Goal: Information Seeking & Learning: Learn about a topic

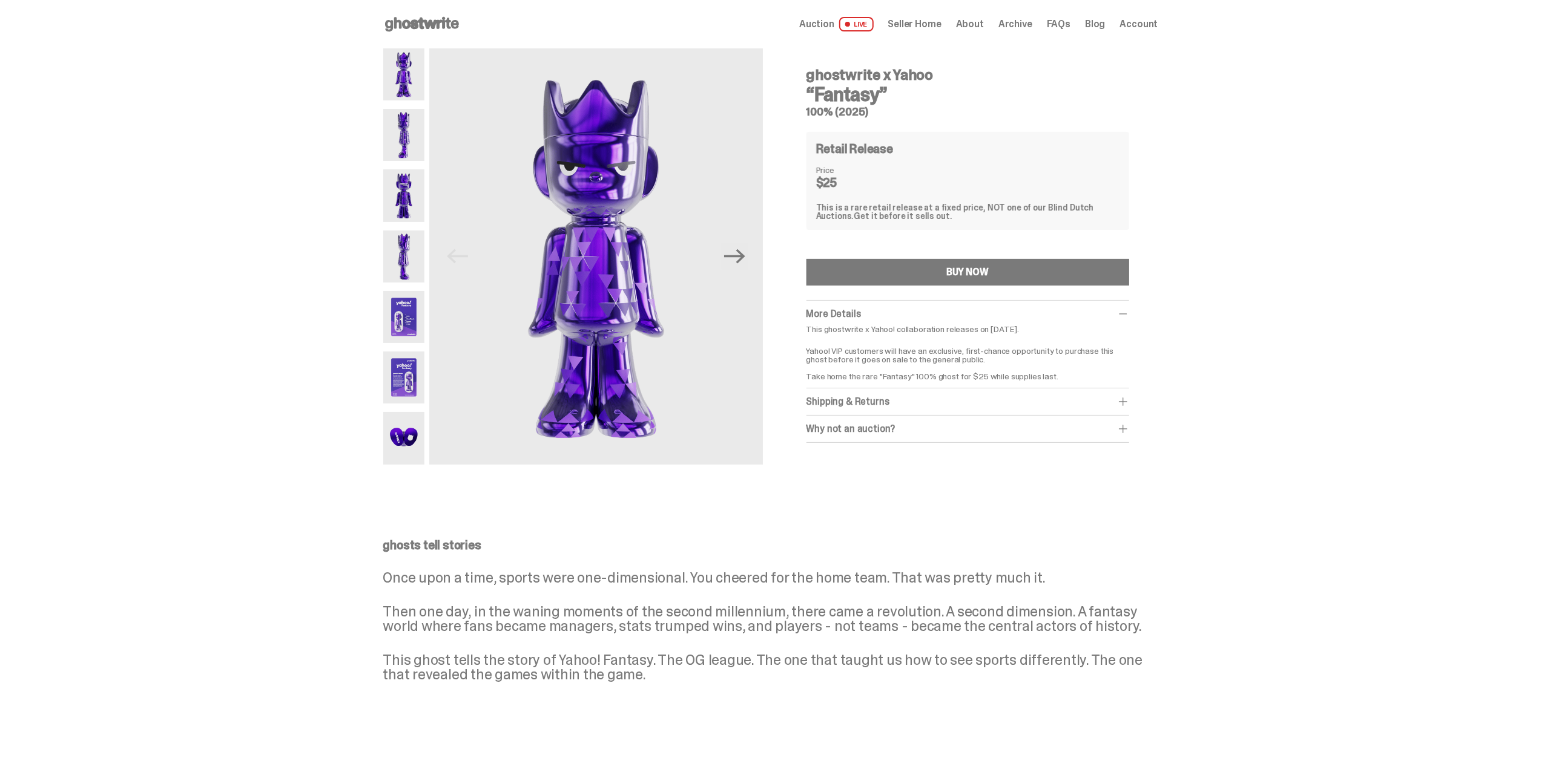
click at [190, 187] on div "ghostwrite x Yahoo “Fantasy” 100% (2025) Previous Next ghostwrite x Yahoo “Fant…" at bounding box center [770, 264] width 1541 height 433
click at [410, 128] on img at bounding box center [404, 134] width 42 height 52
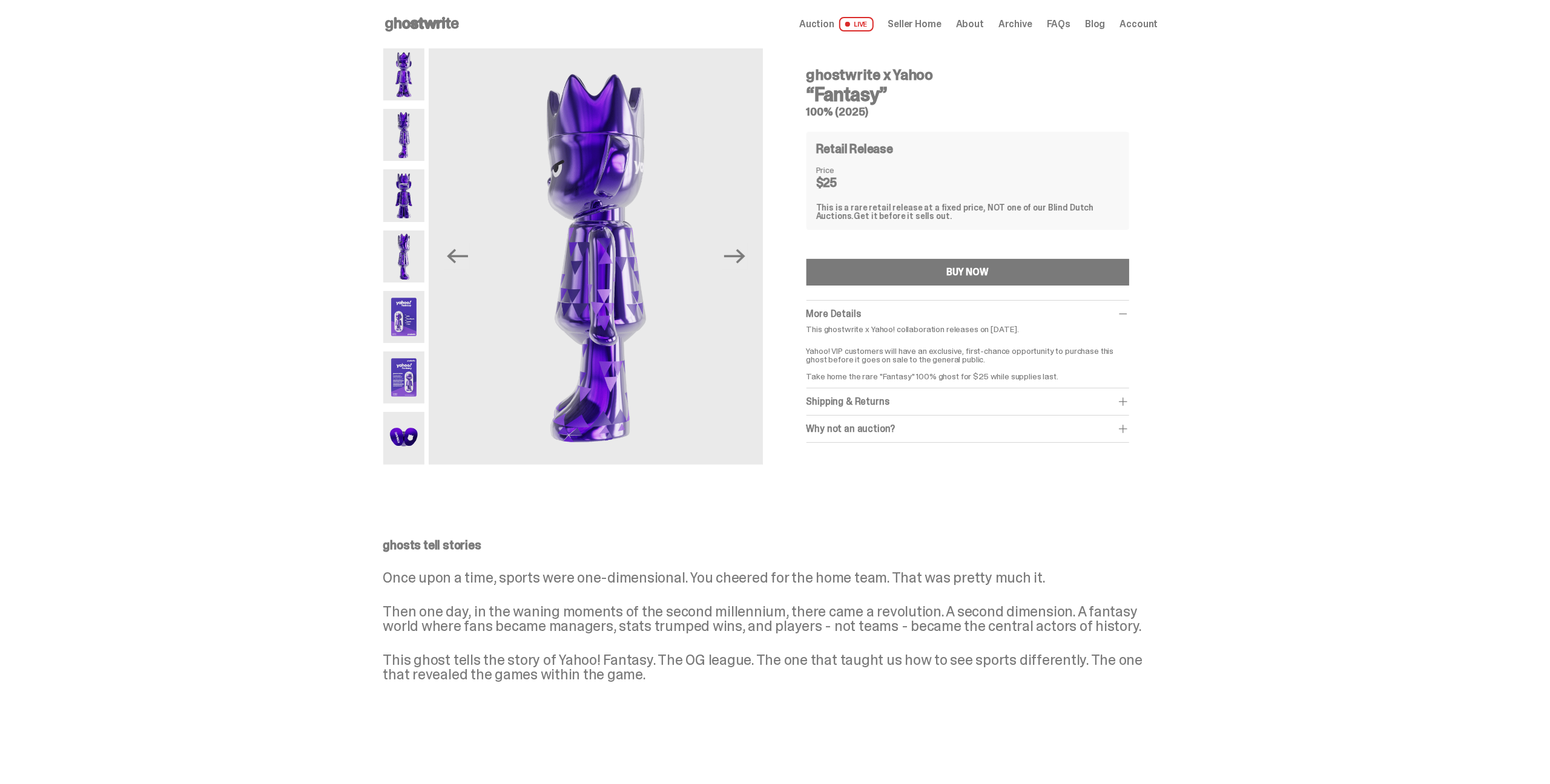
click at [413, 184] on img at bounding box center [404, 195] width 42 height 52
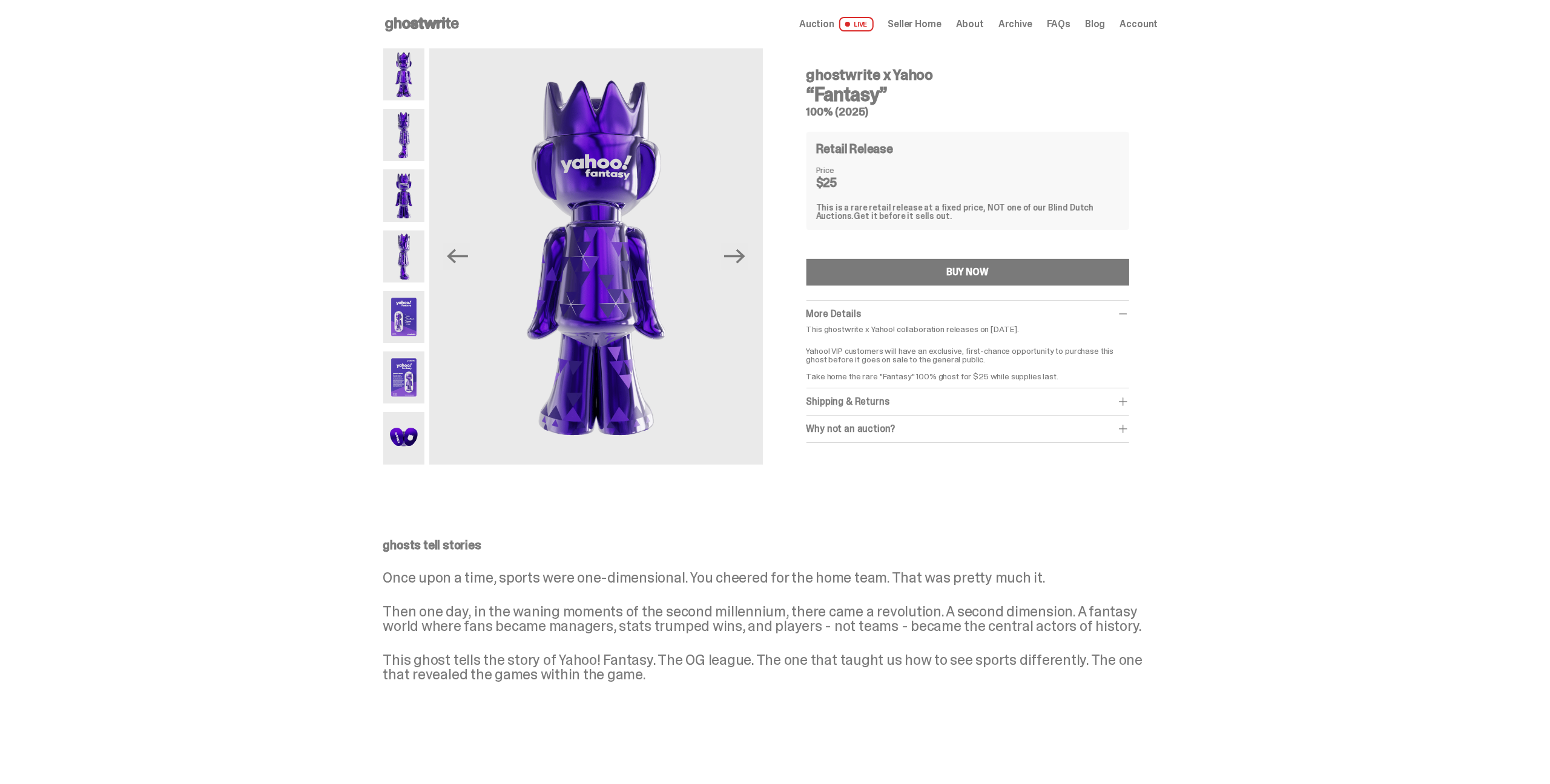
click at [413, 238] on img at bounding box center [404, 256] width 42 height 52
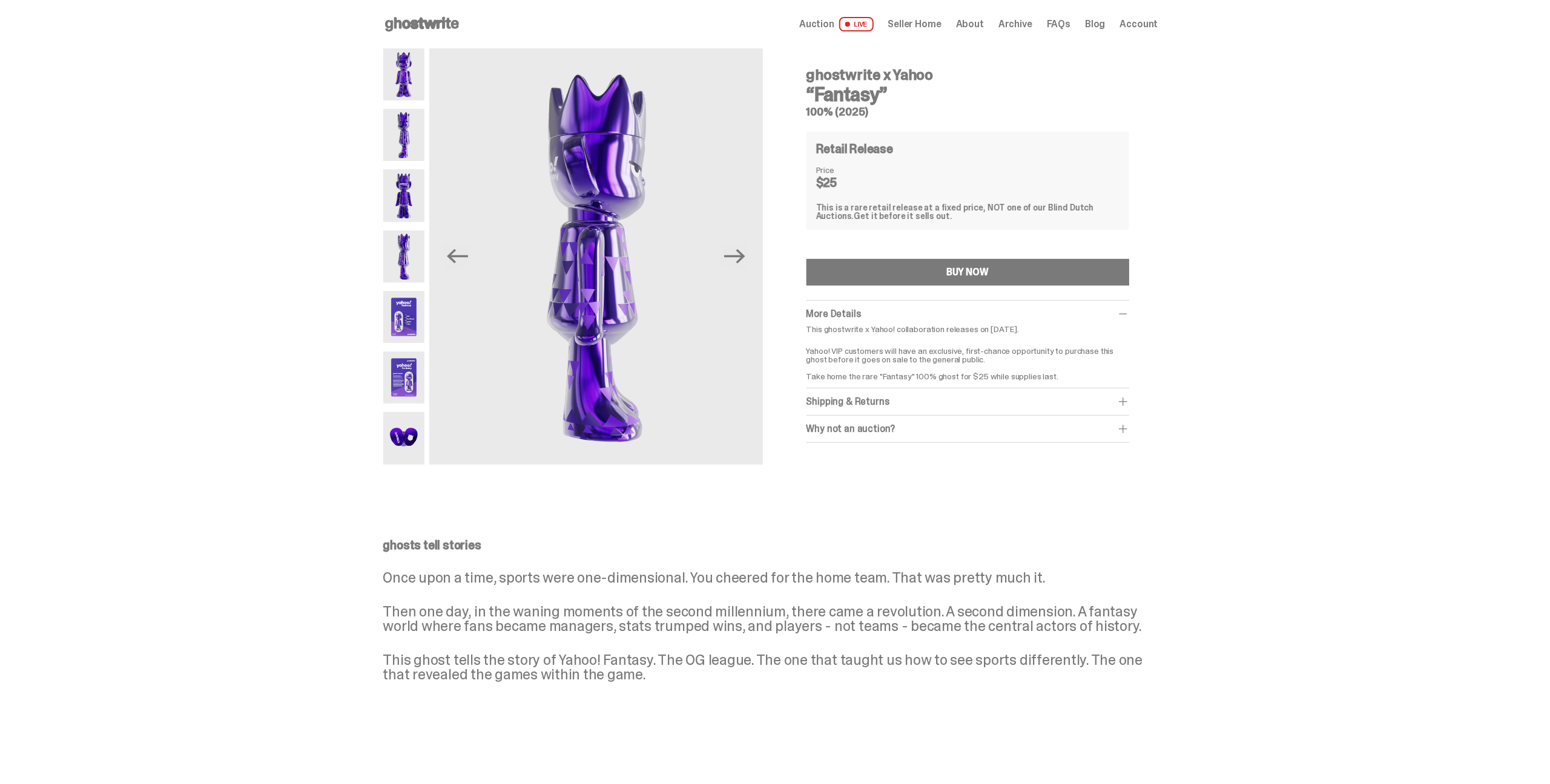
click at [408, 299] on img at bounding box center [404, 316] width 42 height 52
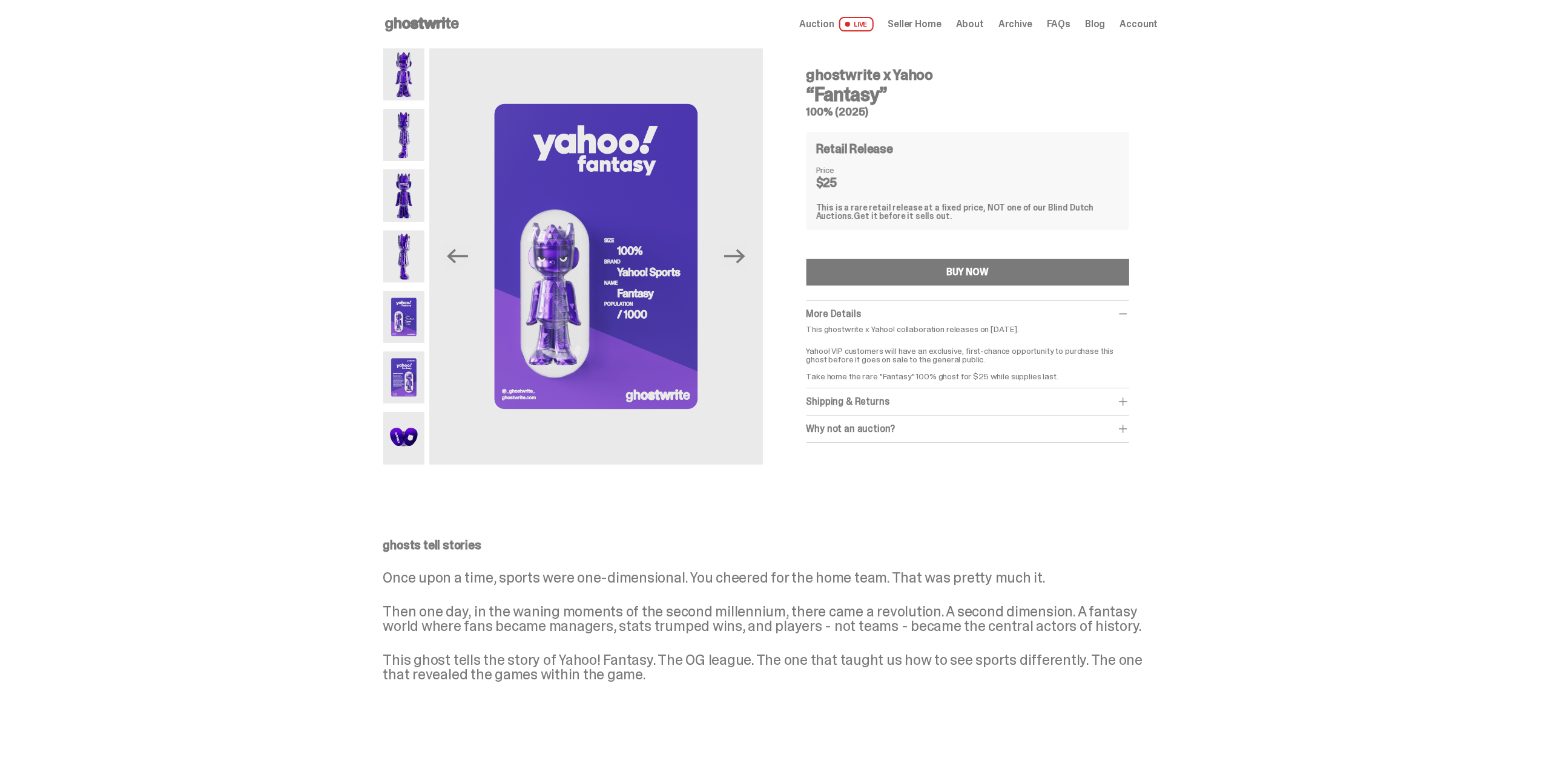
click at [407, 381] on img at bounding box center [404, 377] width 42 height 52
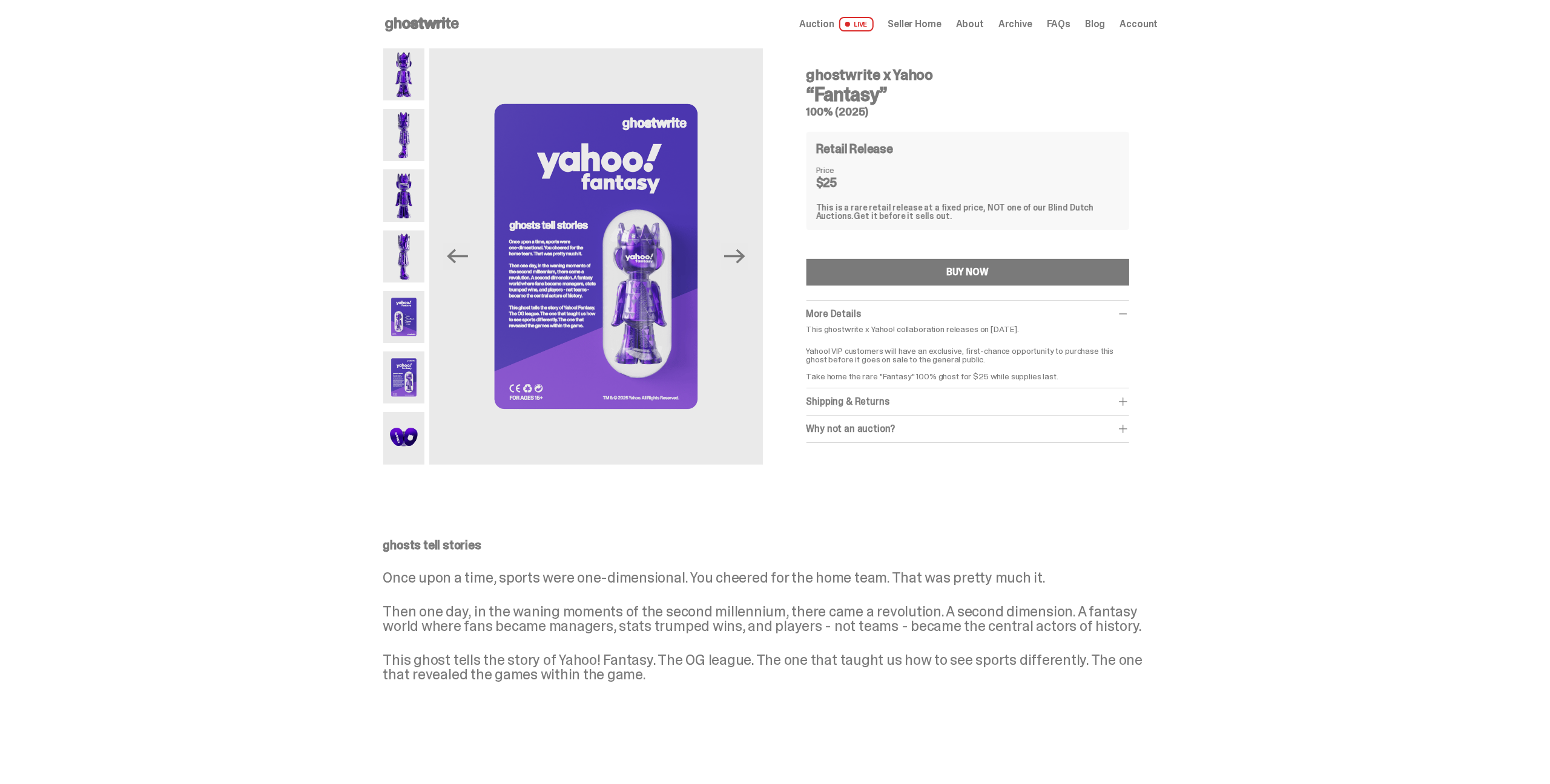
click at [404, 448] on img at bounding box center [404, 438] width 42 height 52
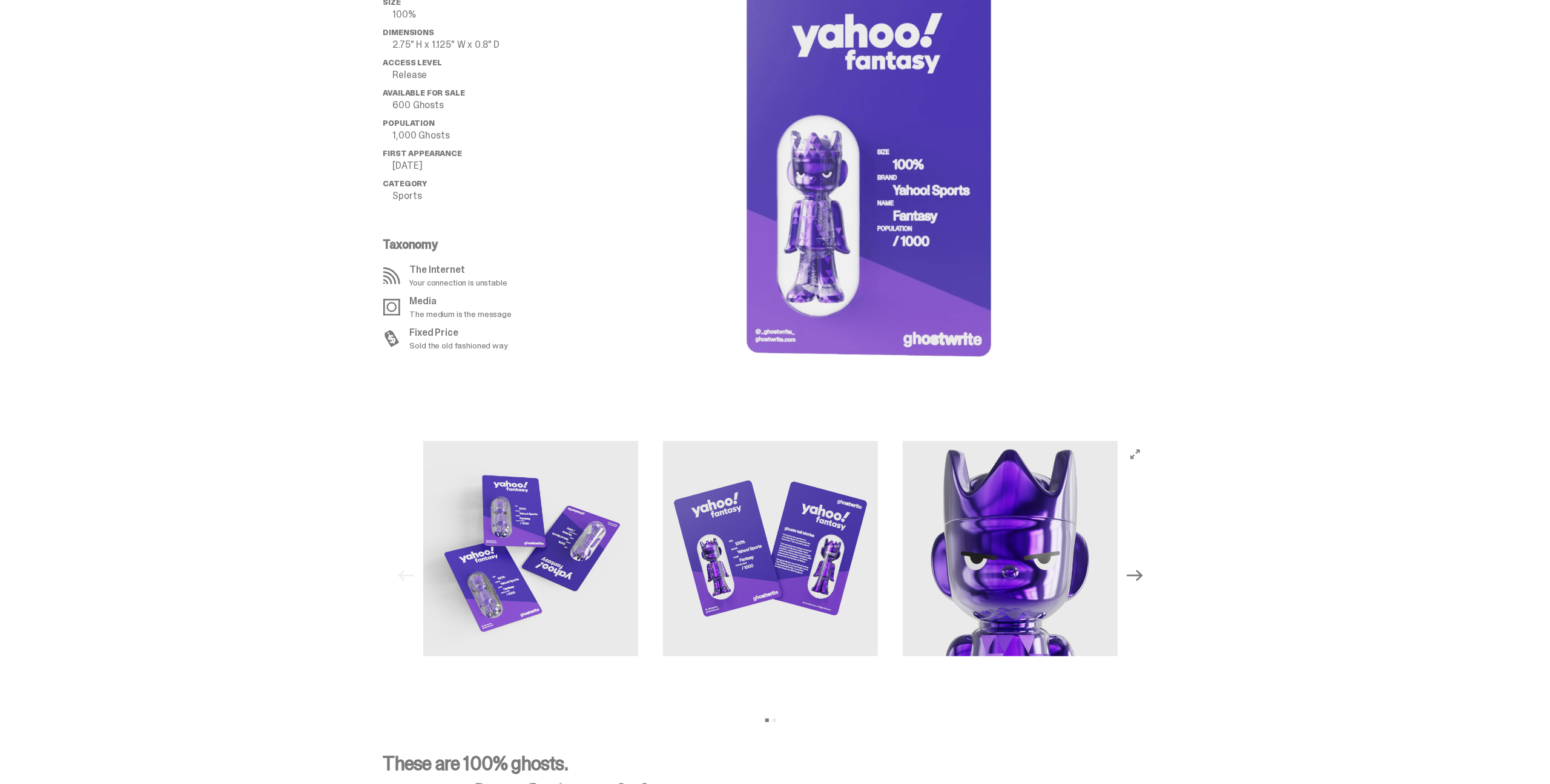
scroll to position [903, 0]
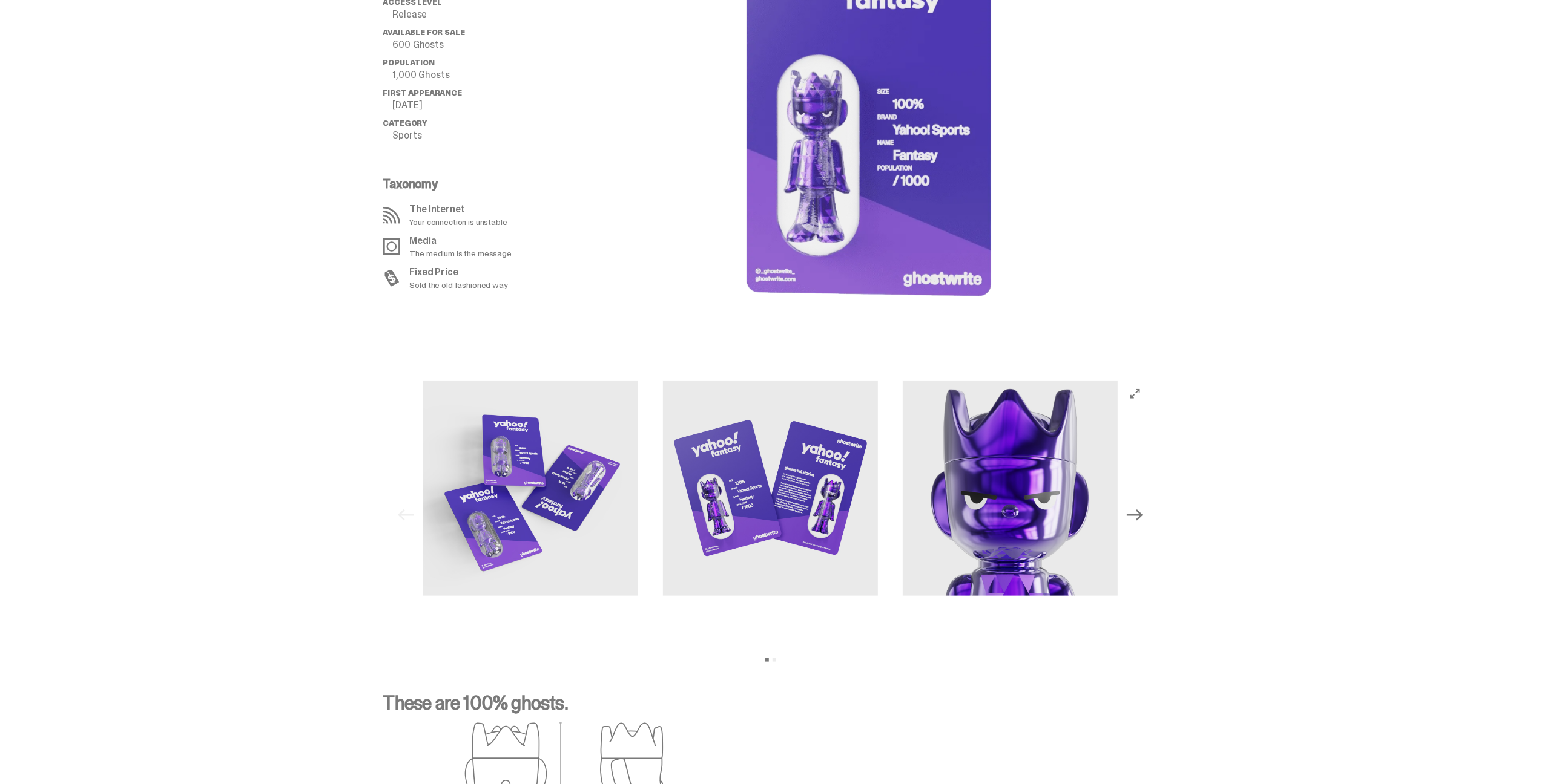
click at [1143, 518] on icon "Next" at bounding box center [1134, 514] width 16 height 16
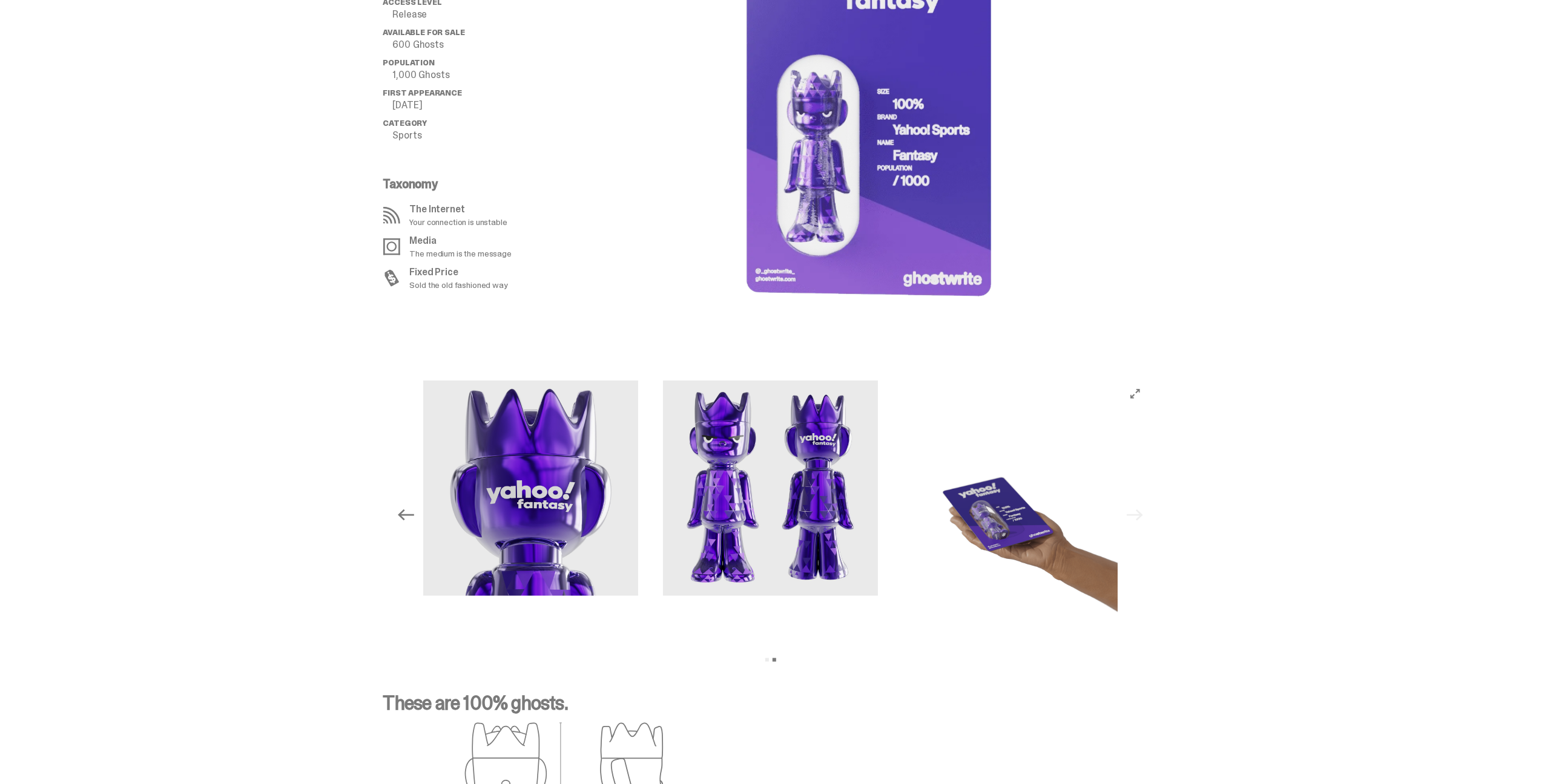
click at [1046, 507] on img at bounding box center [1010, 515] width 215 height 269
click at [1022, 479] on img at bounding box center [1010, 515] width 215 height 269
click at [806, 531] on img at bounding box center [770, 488] width 215 height 215
click at [1140, 390] on icon "View full-screen" at bounding box center [1135, 394] width 10 height 10
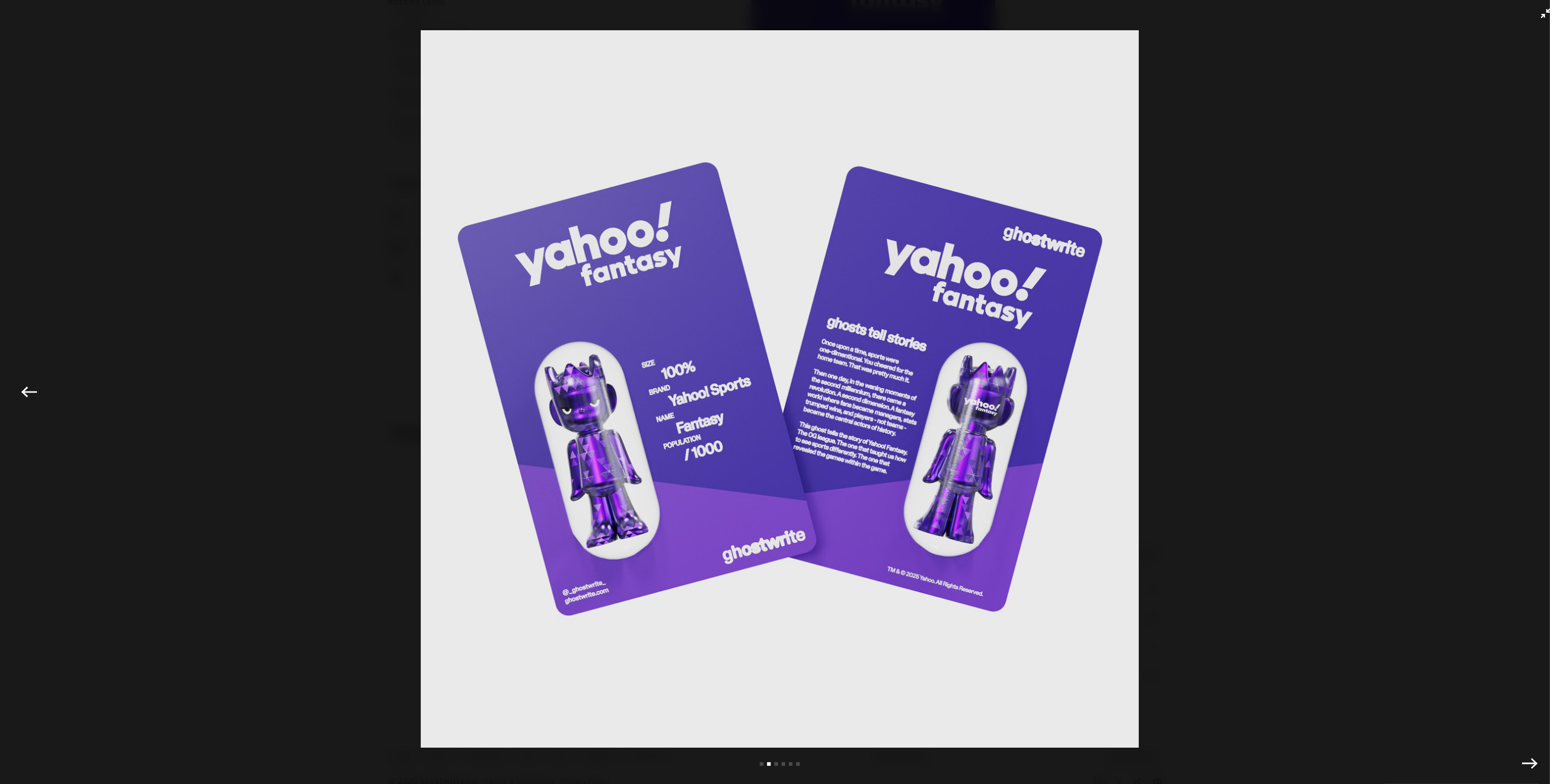
click at [373, 406] on img at bounding box center [779, 389] width 1499 height 718
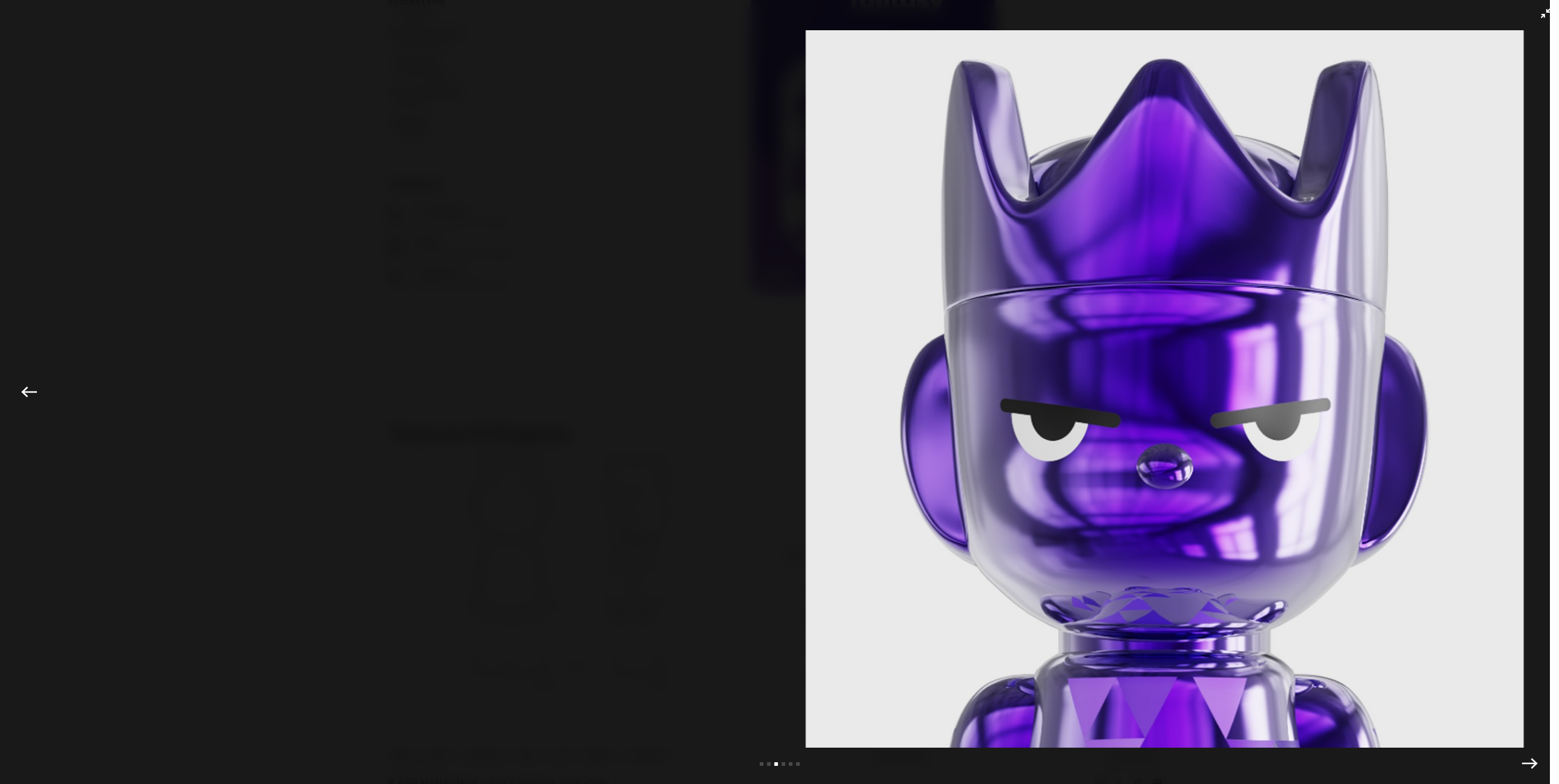
click at [435, 403] on img at bounding box center [1165, 389] width 1499 height 718
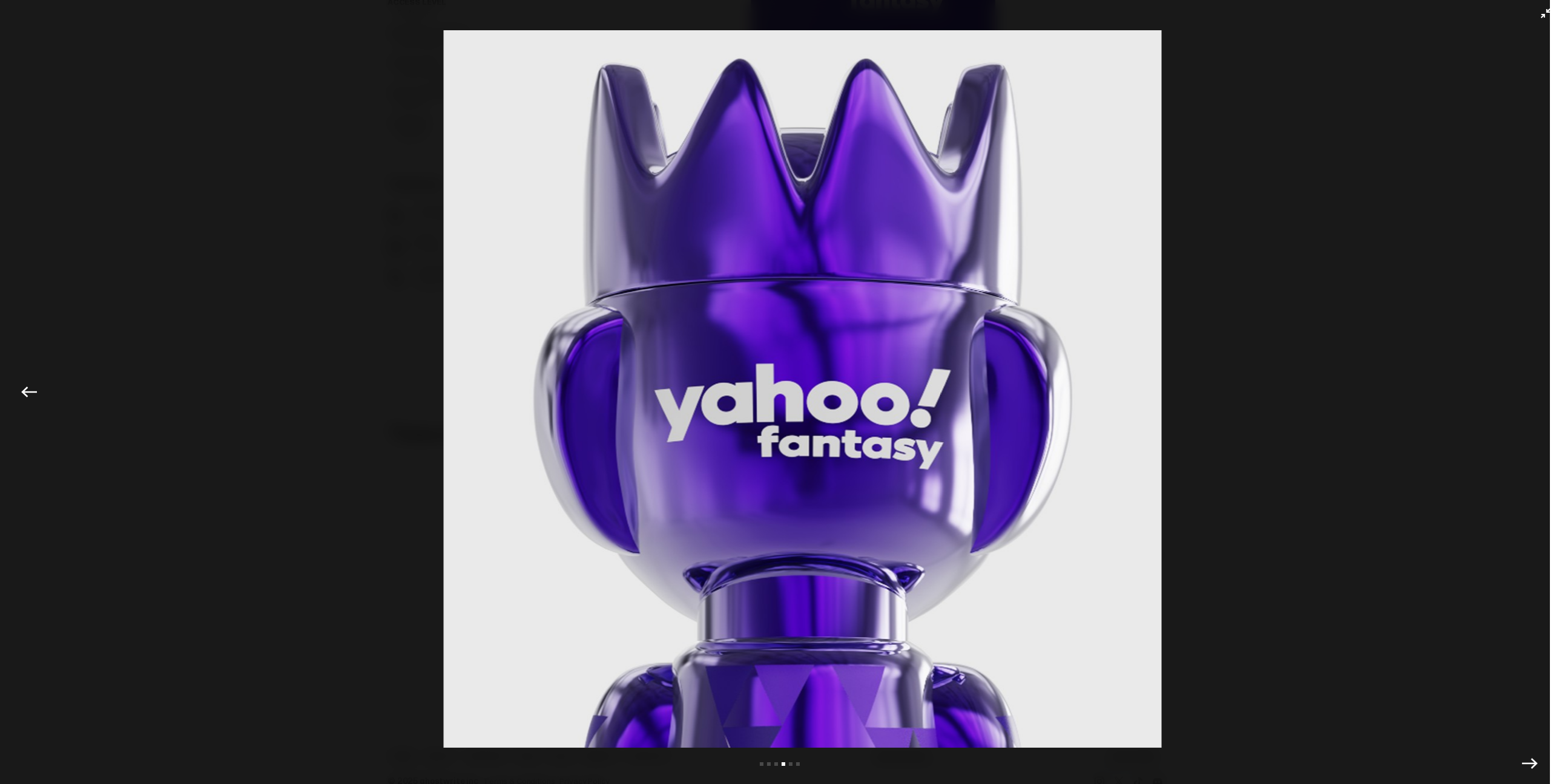
click at [441, 409] on img at bounding box center [802, 389] width 1499 height 718
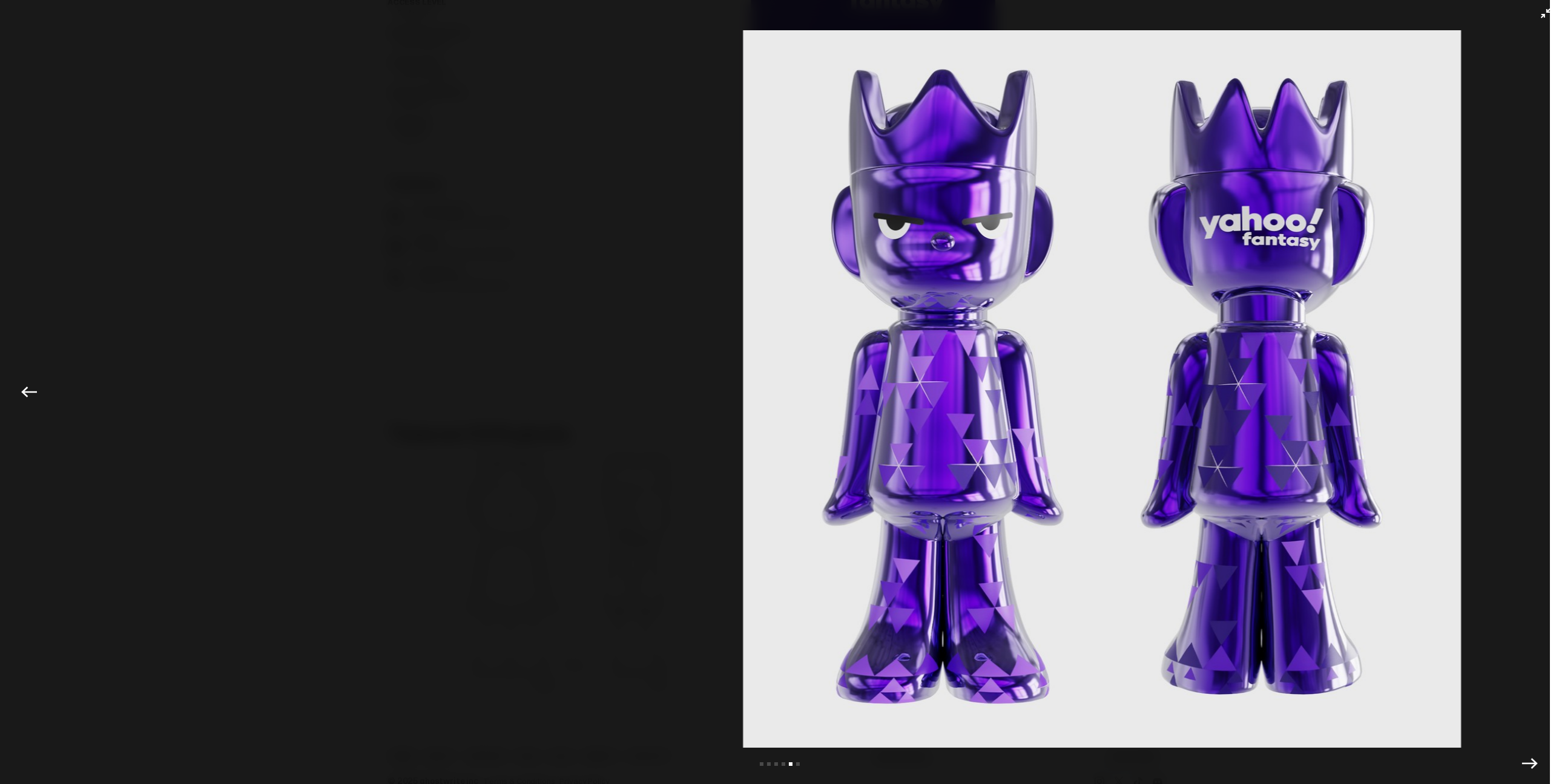
click at [491, 415] on img at bounding box center [1101, 389] width 1499 height 718
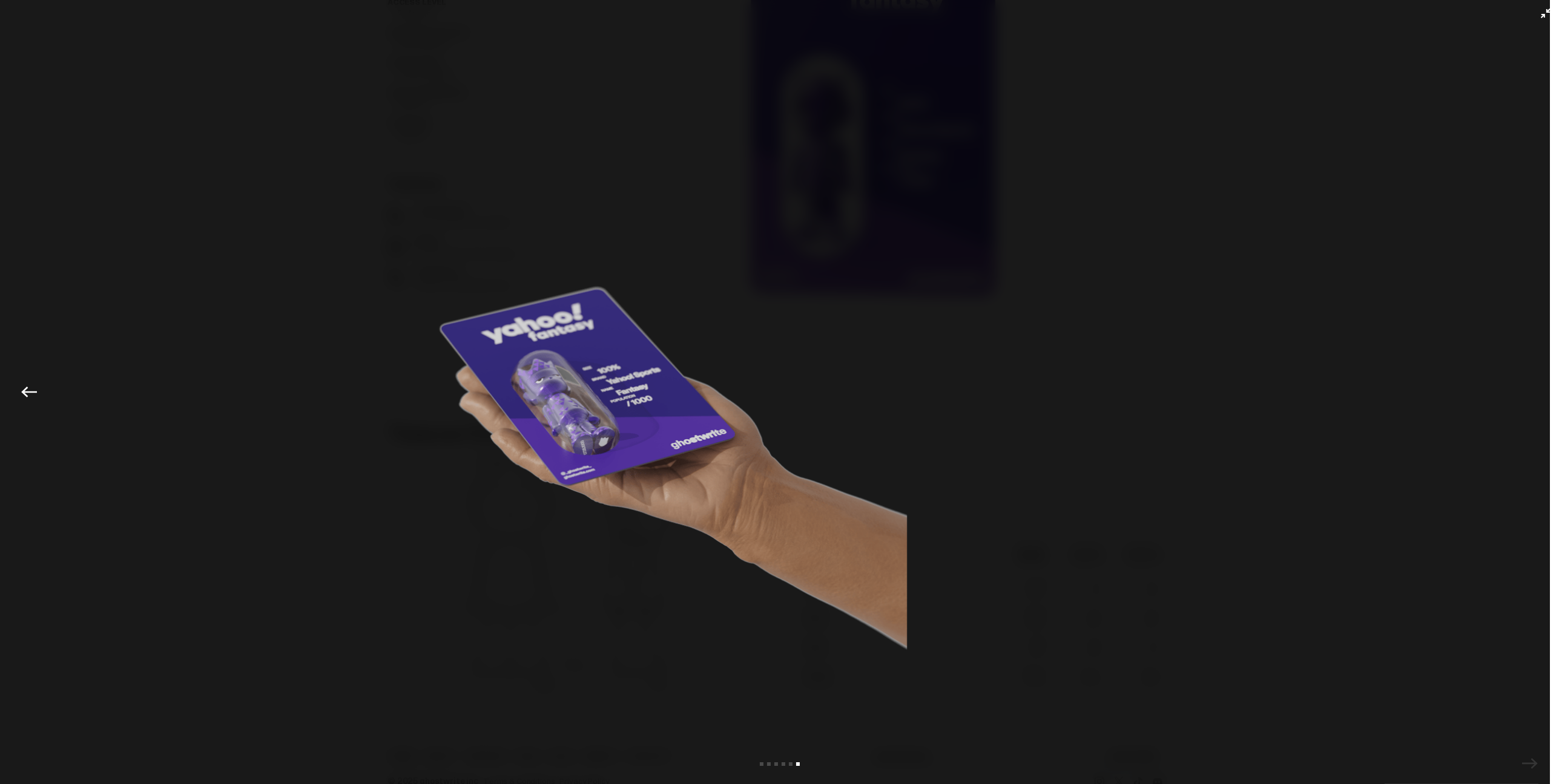
click at [525, 409] on img at bounding box center [620, 389] width 1499 height 718
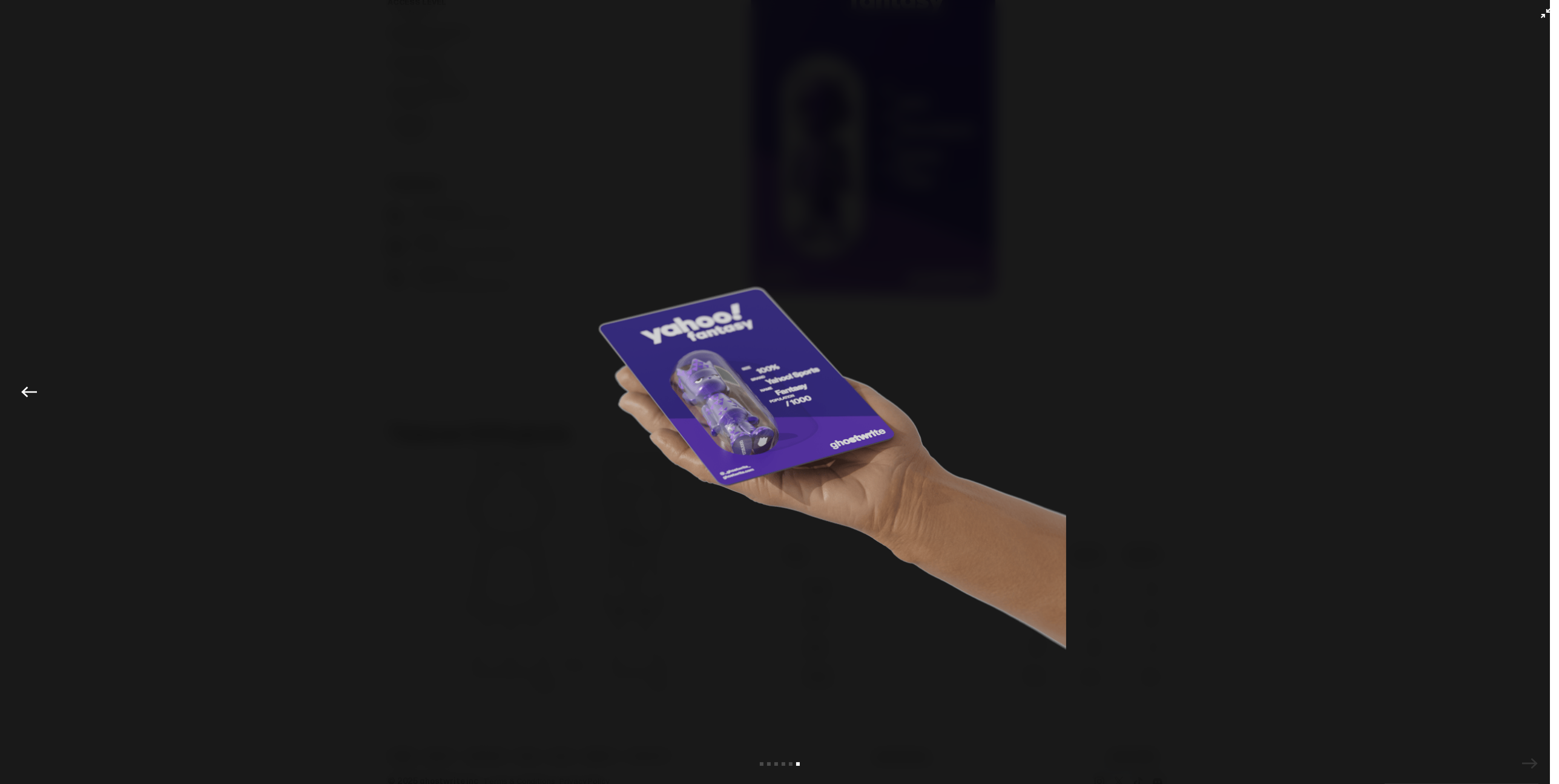
click at [1026, 291] on img at bounding box center [779, 389] width 1499 height 718
click at [301, 313] on img at bounding box center [779, 389] width 1499 height 718
click at [1541, 14] on icon "Exit full-screen" at bounding box center [1545, 13] width 10 height 10
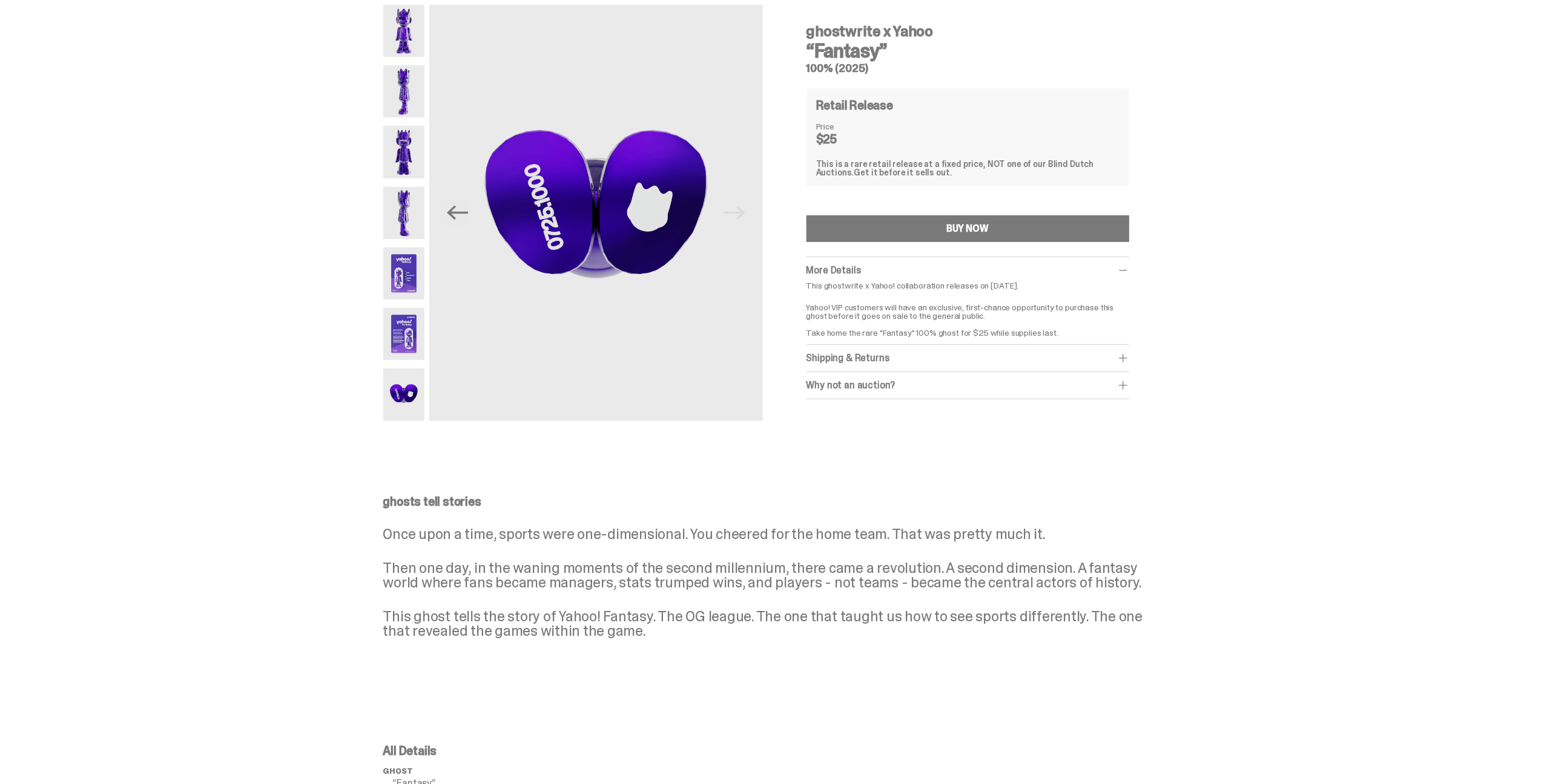
scroll to position [0, 0]
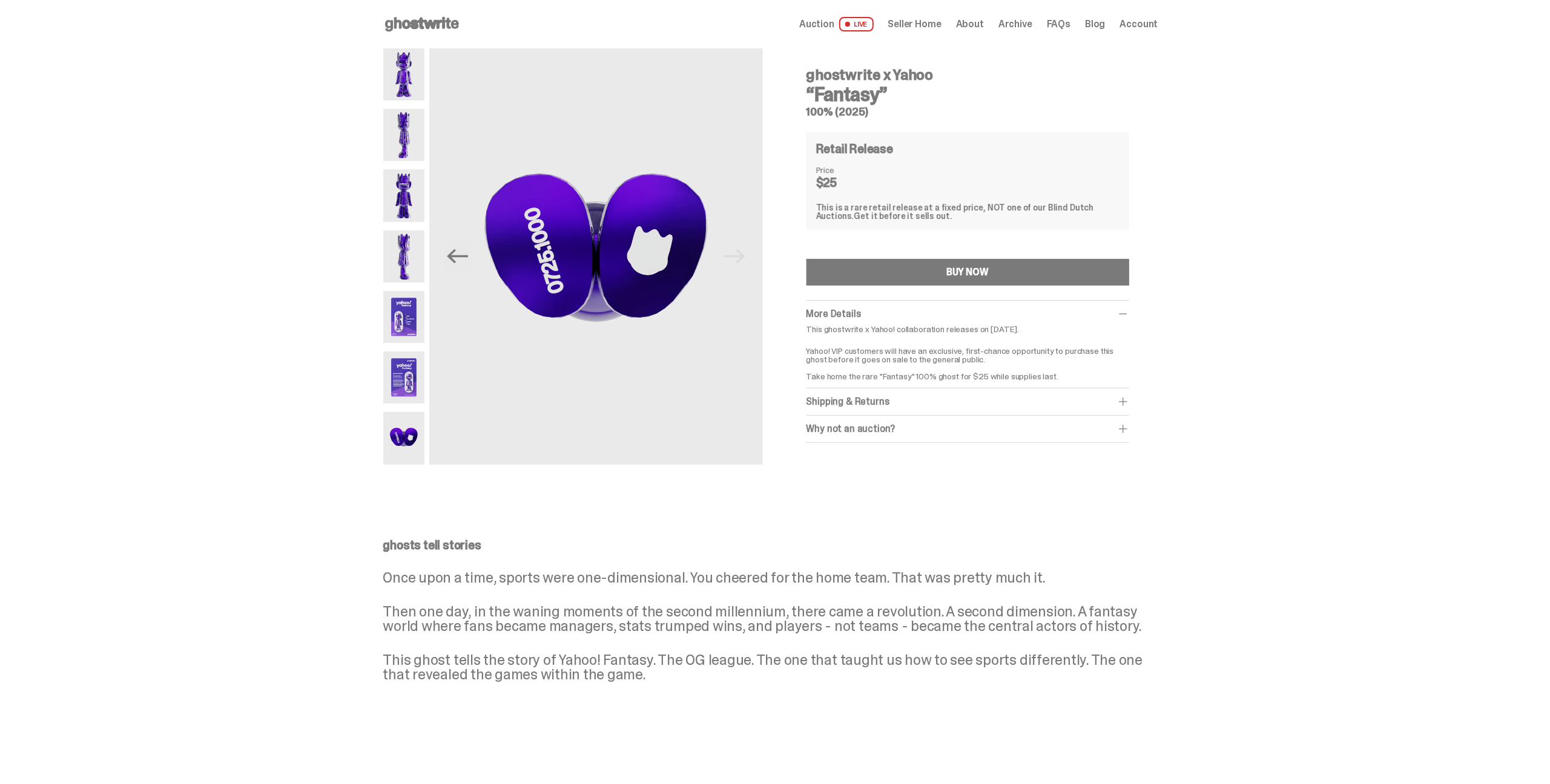
click at [399, 437] on img at bounding box center [404, 438] width 42 height 52
click at [404, 190] on img at bounding box center [404, 195] width 42 height 52
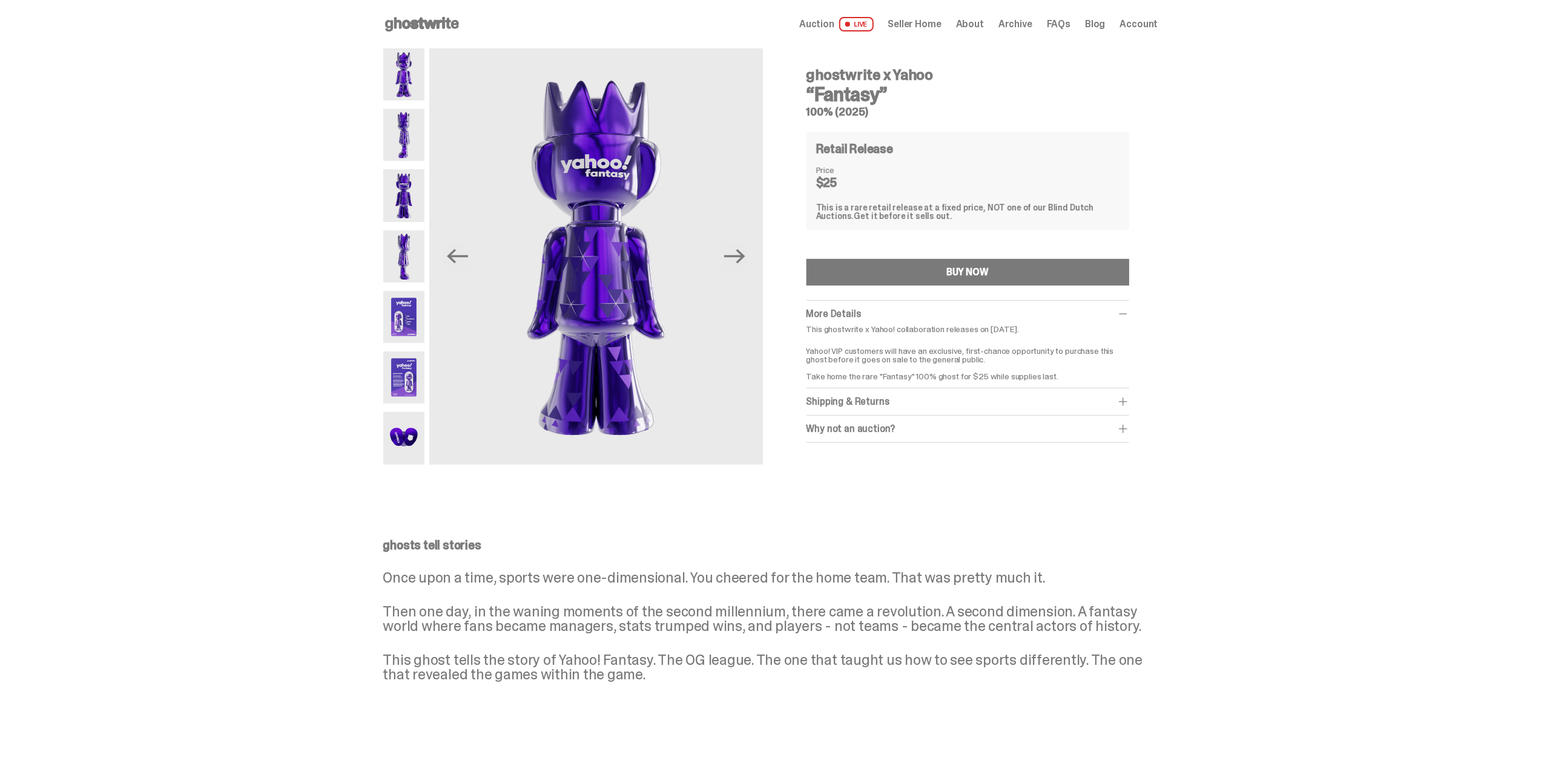
click at [411, 184] on img at bounding box center [404, 195] width 42 height 52
click at [404, 245] on img at bounding box center [404, 256] width 42 height 52
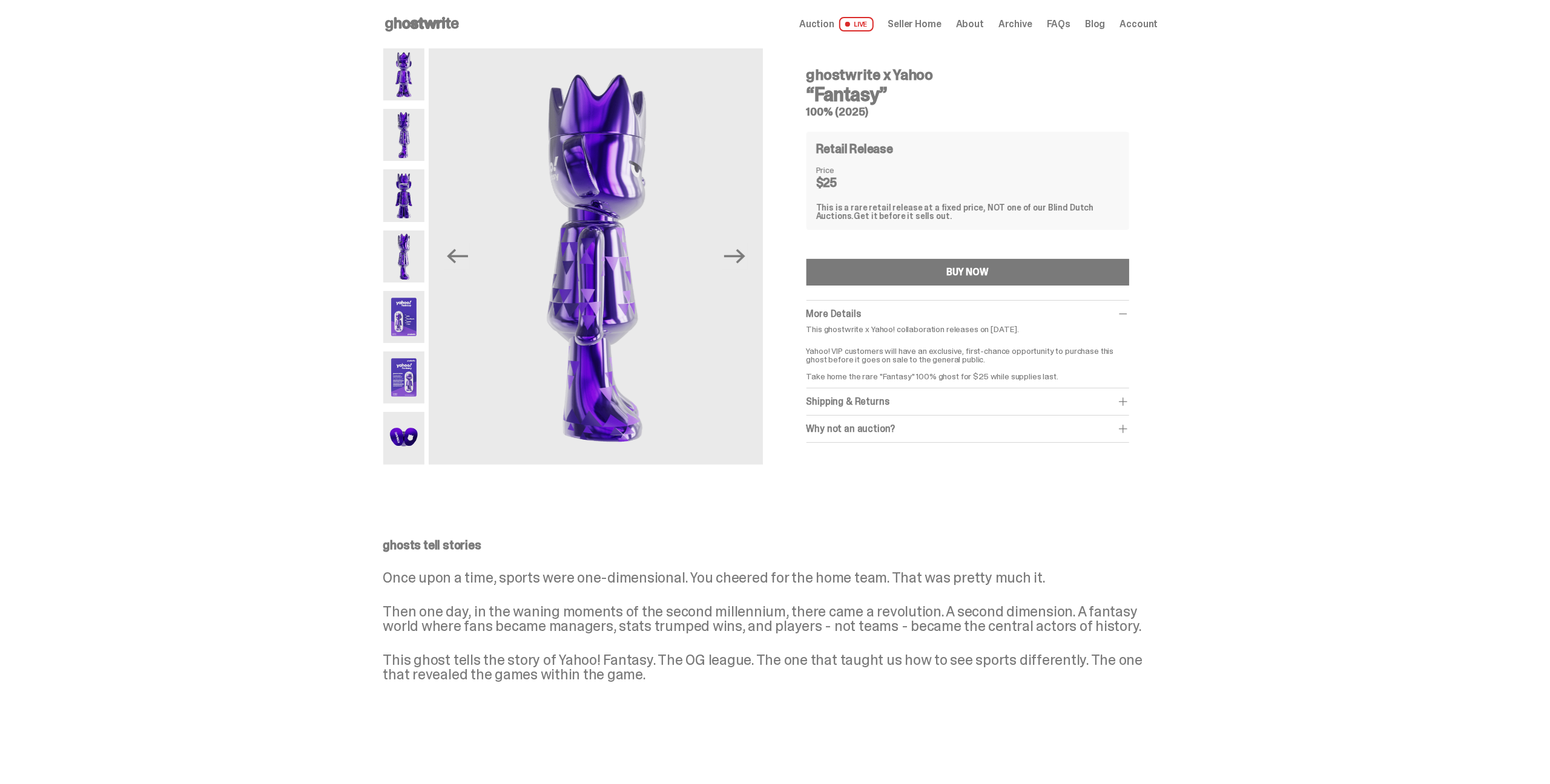
click at [413, 80] on img at bounding box center [404, 74] width 42 height 52
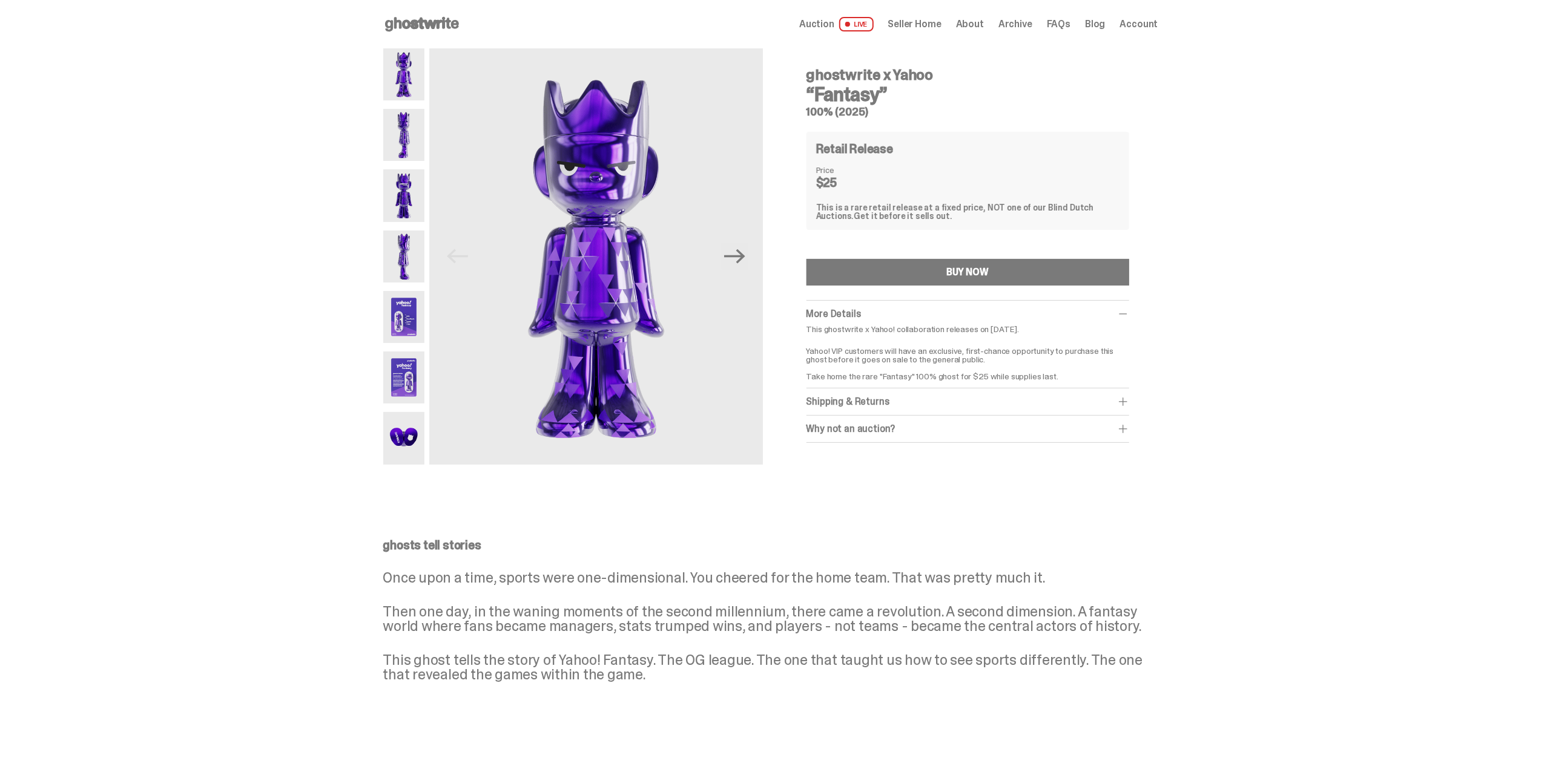
click at [1024, 26] on span "Archive" at bounding box center [1015, 24] width 34 height 10
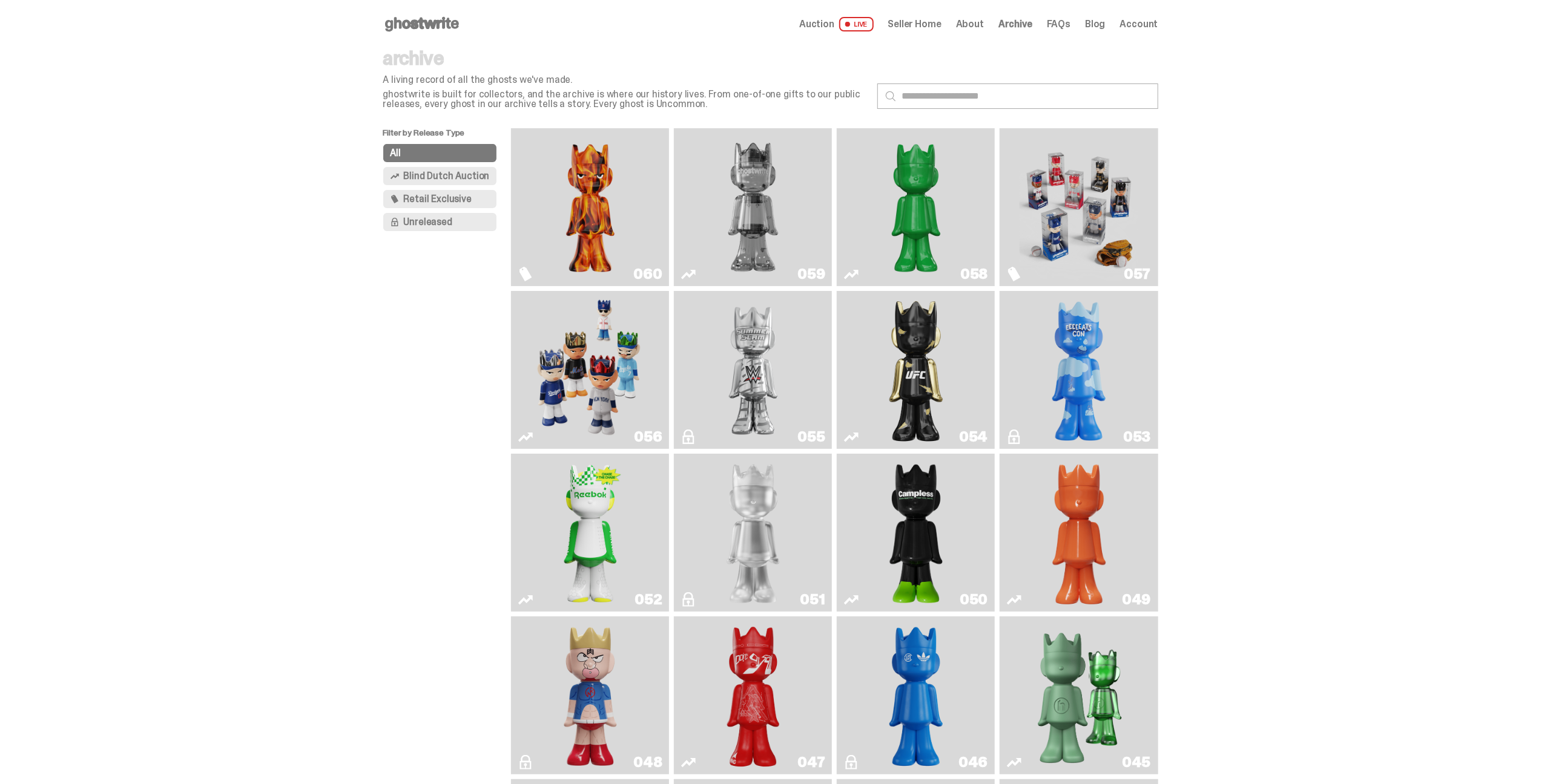
click at [763, 345] on img "I Was There SummerSlam" at bounding box center [753, 370] width 119 height 148
click at [1100, 369] on img "ghooooost" at bounding box center [1078, 370] width 64 height 148
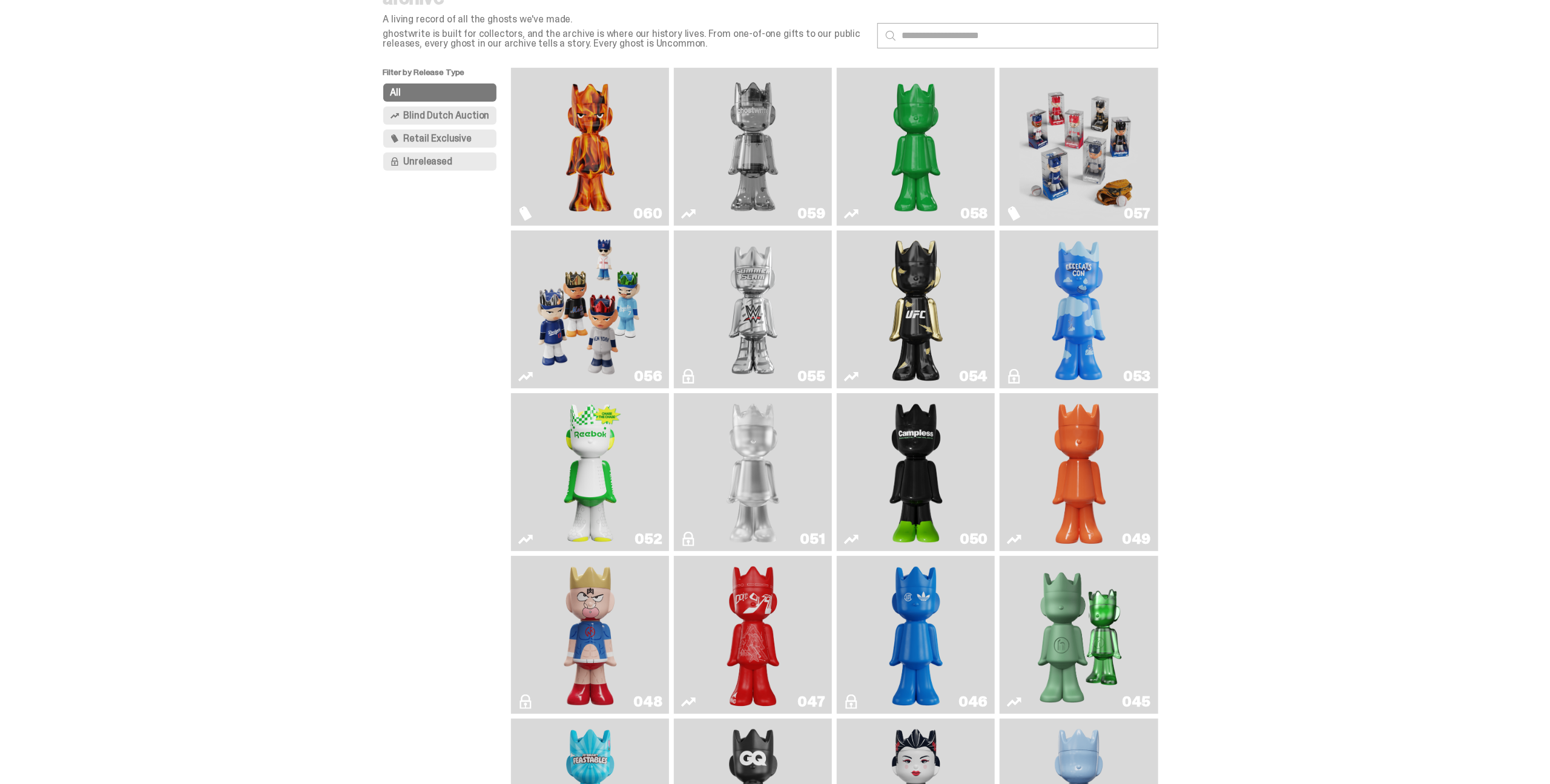
scroll to position [121, 0]
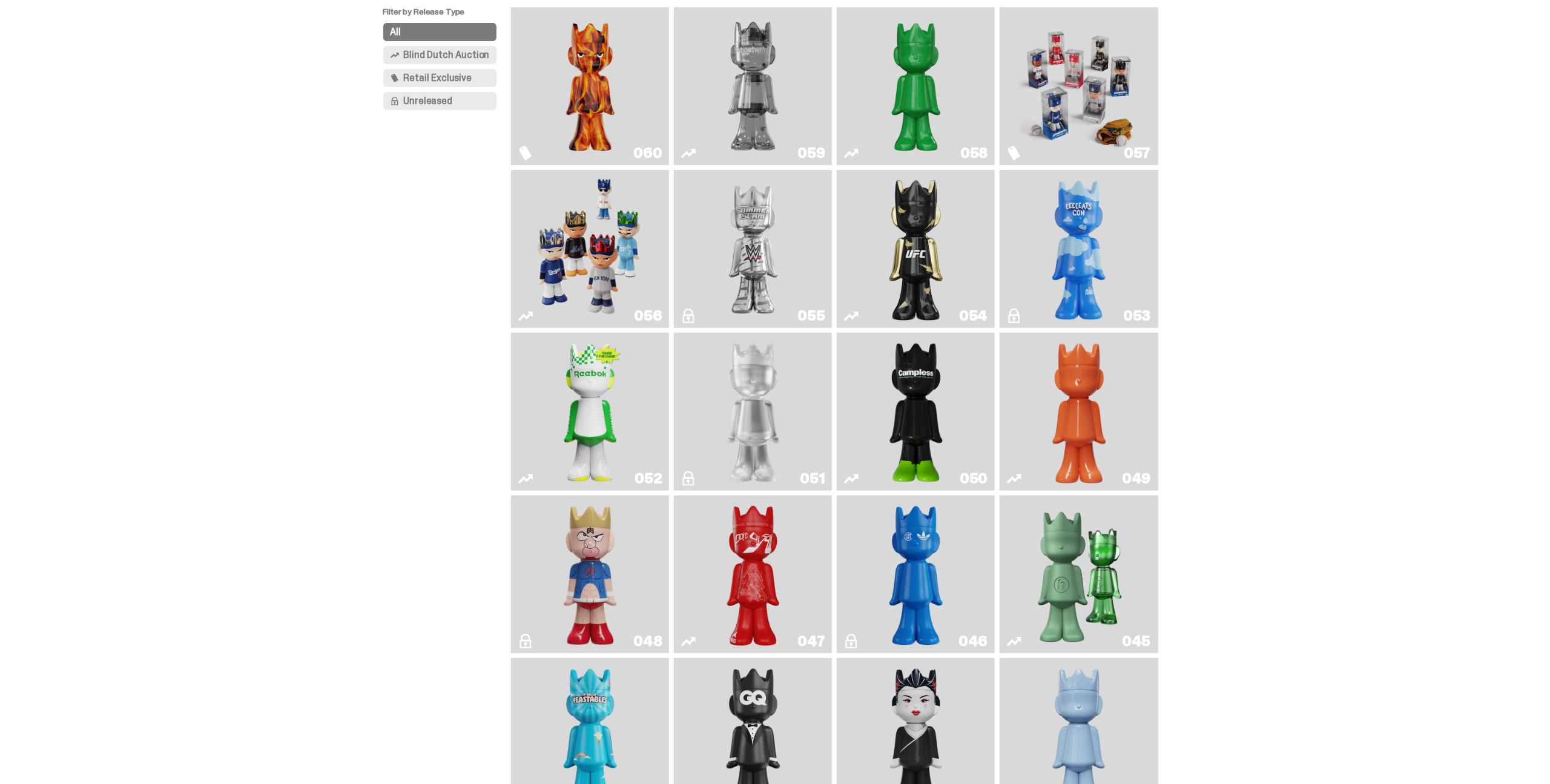
click at [778, 568] on img "Skip" at bounding box center [753, 574] width 64 height 148
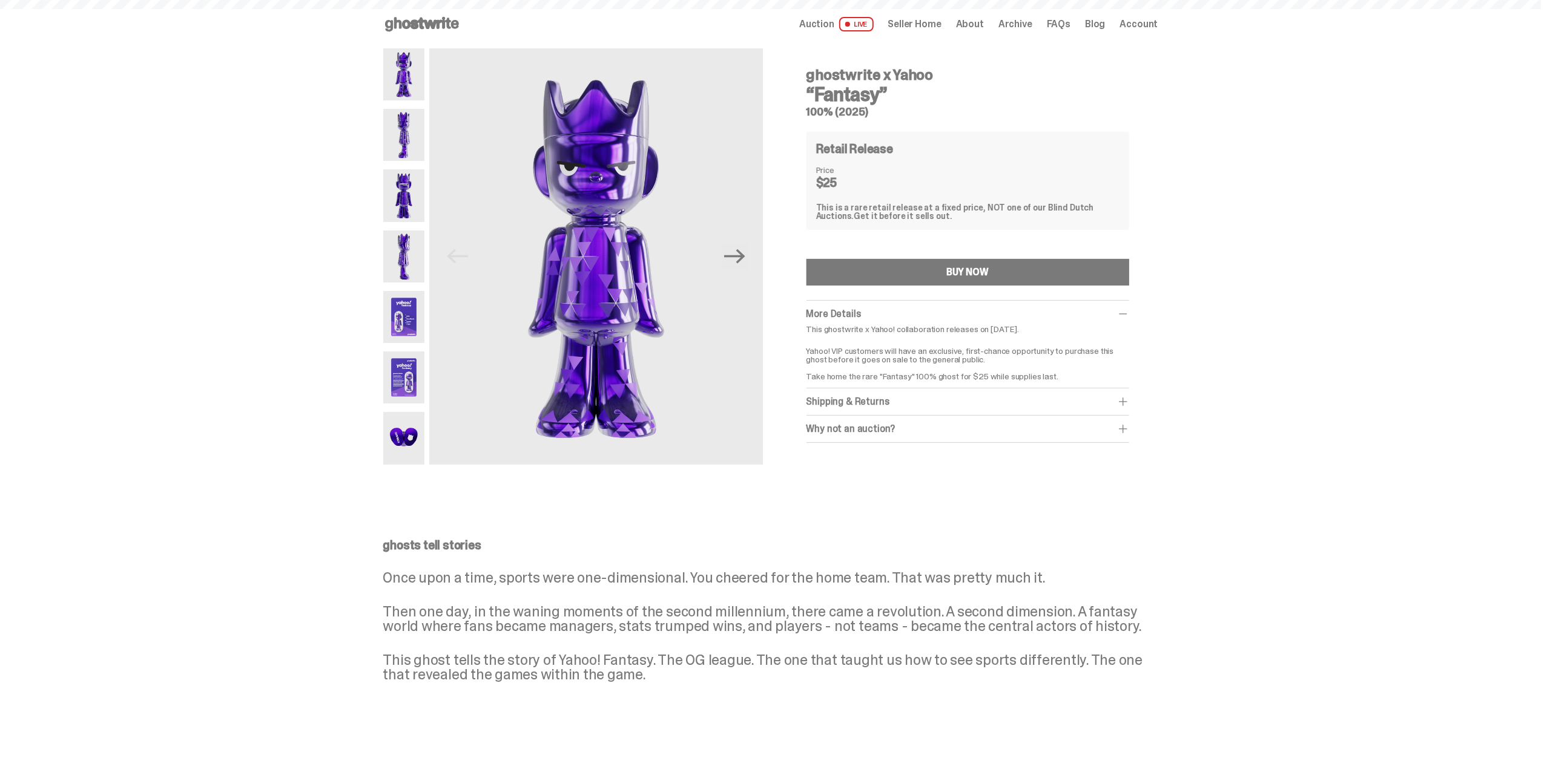
click at [435, 20] on use at bounding box center [422, 23] width 74 height 14
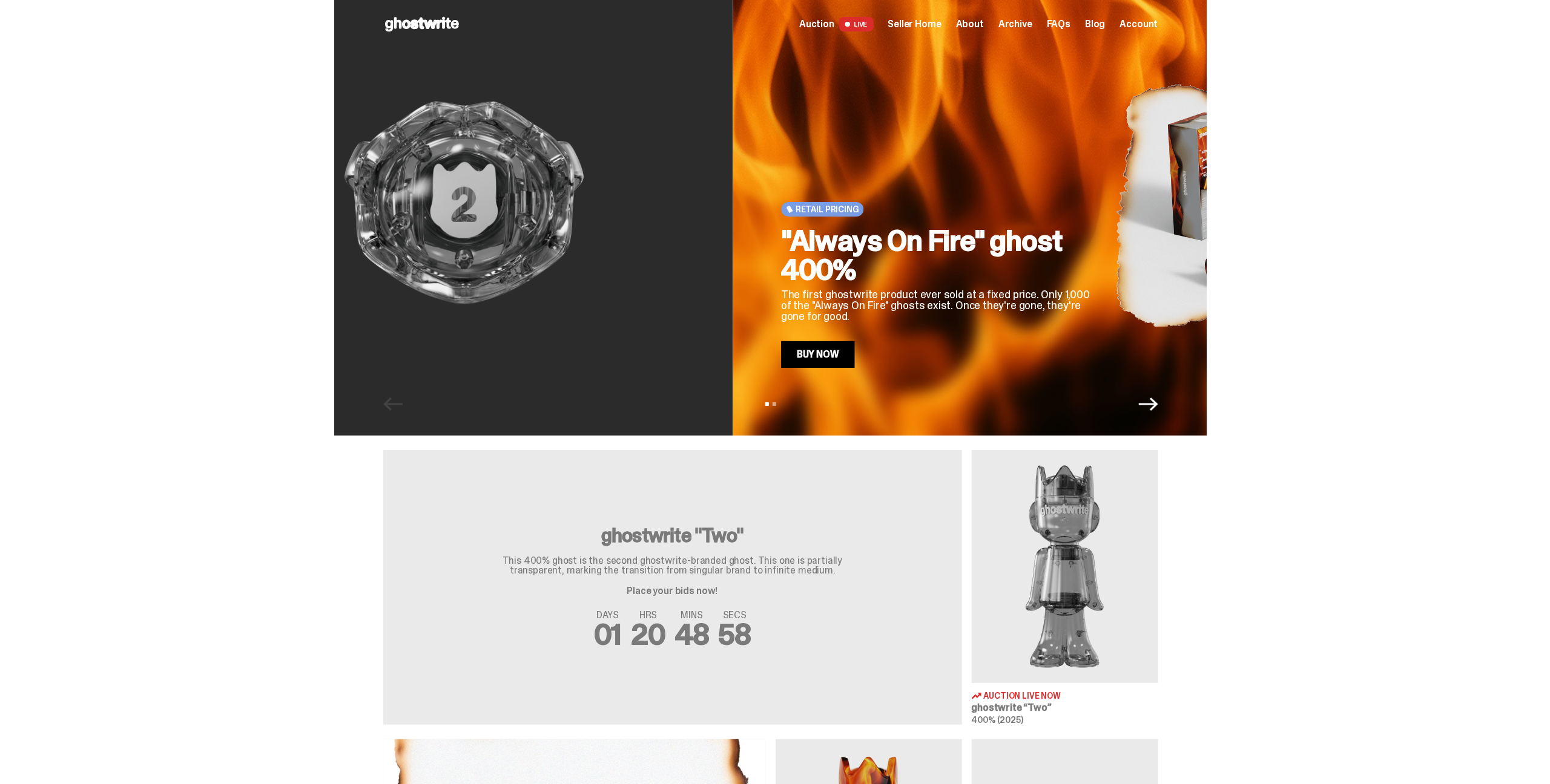
click at [413, 242] on img at bounding box center [463, 202] width 441 height 330
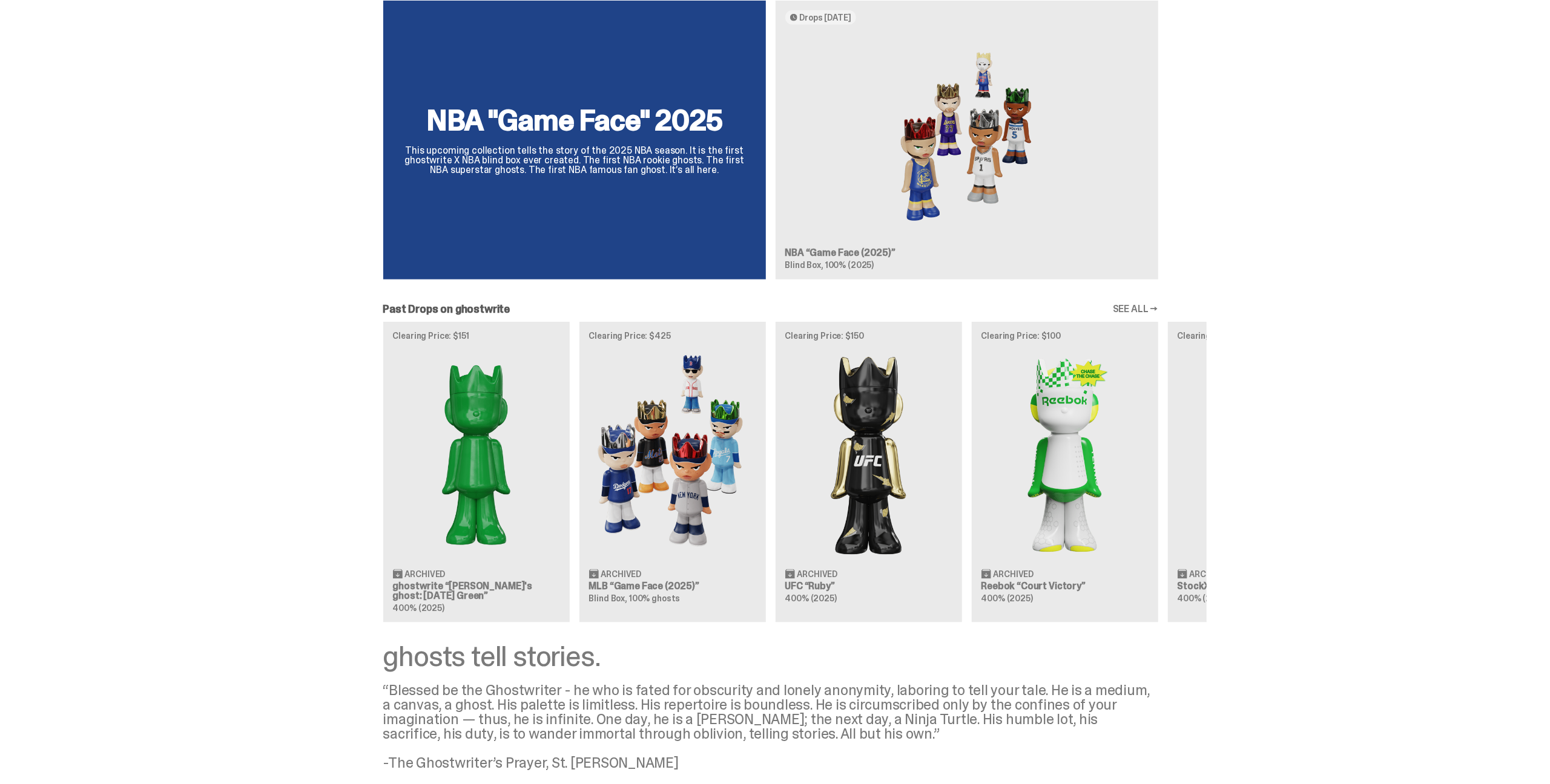
click at [1207, 442] on div "Clearing Price: $151 Archived ghostwrite “Schrödinger's ghost: Sunday Green” 40…" at bounding box center [771, 471] width 872 height 300
